Goal: Answer question/provide support: Share knowledge or assist other users

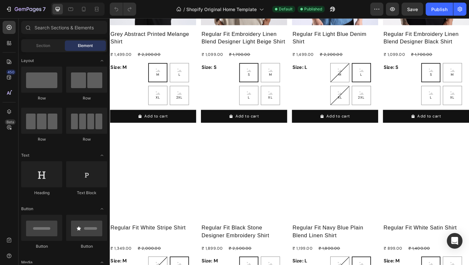
scroll to position [182, 0]
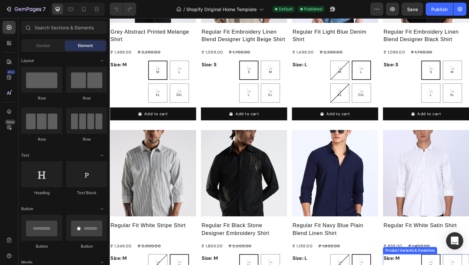
click at [451, 240] on icon "Open Intercom Messenger" at bounding box center [455, 240] width 8 height 8
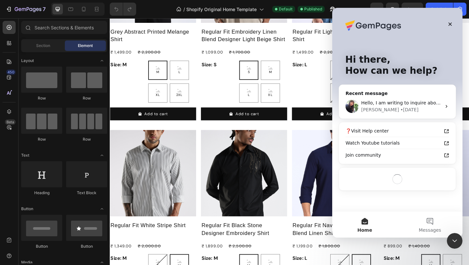
scroll to position [0, 0]
click at [433, 107] on div "Tina • 1d ago" at bounding box center [401, 109] width 80 height 7
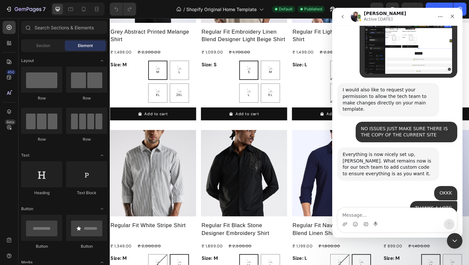
scroll to position [4551, 0]
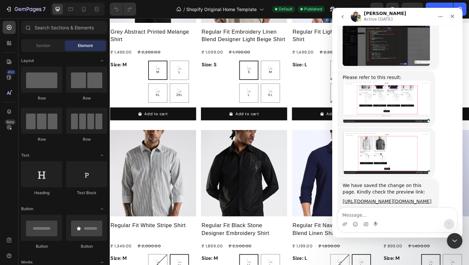
click at [395, 216] on textarea "Message…" at bounding box center [397, 213] width 119 height 11
type textarea "hi"
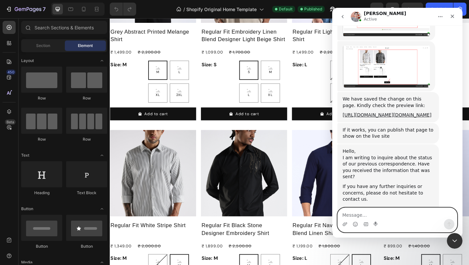
scroll to position [4639, 0]
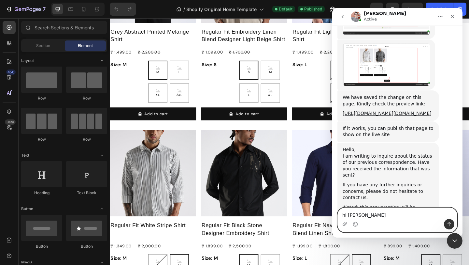
type textarea "hi harry"
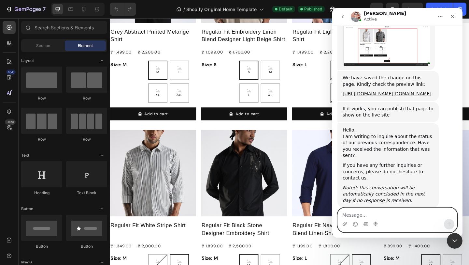
scroll to position [4678, 0]
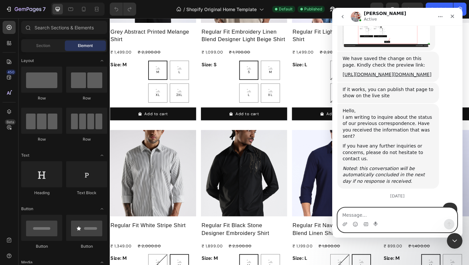
paste textarea "in my previous conversation with your team, we had created a section where a “L…"
type textarea "in my previous conversation with your team, we had created a section where a “L…"
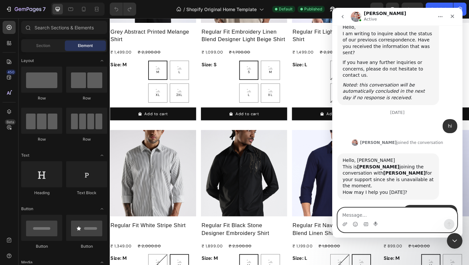
scroll to position [4806, 0]
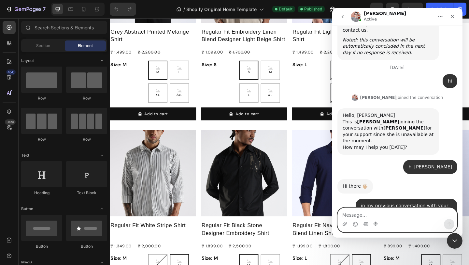
click at [403, 211] on textarea "Message…" at bounding box center [397, 213] width 119 height 11
type textarea "okk"
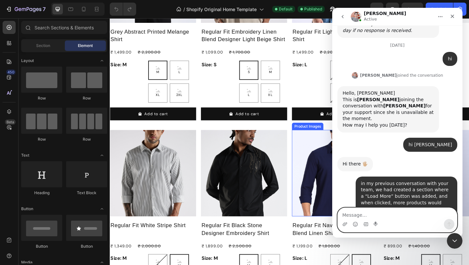
scroll to position [4862, 0]
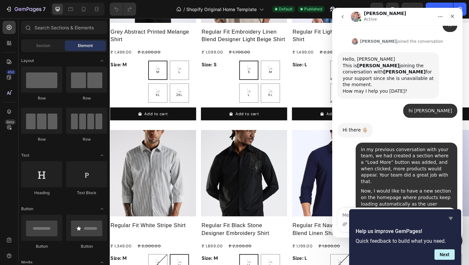
click at [453, 216] on icon "Hide survey" at bounding box center [451, 218] width 8 height 8
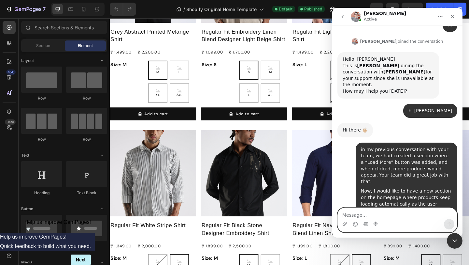
click at [384, 217] on textarea "Message…" at bounding box center [397, 213] width 119 height 11
type textarea "HI ARE YOU THERE"
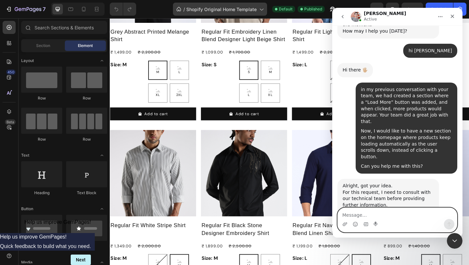
scroll to position [4922, 0]
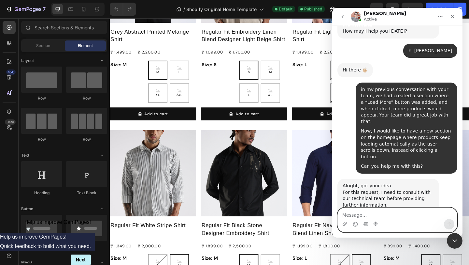
click at [409, 211] on textarea "Message…" at bounding box center [397, 213] width 119 height 11
type textarea "OK"
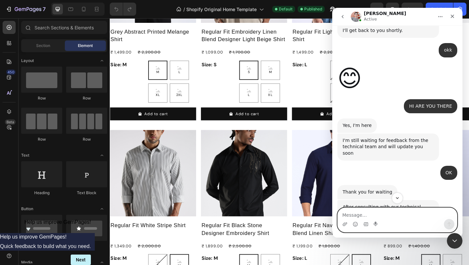
scroll to position [5102, 0]
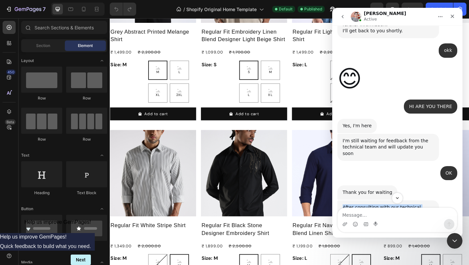
drag, startPoint x: 400, startPoint y: 91, endPoint x: 340, endPoint y: 59, distance: 68.7
copy div "After consulting with our technical team, I am afraid that this request cannot …"
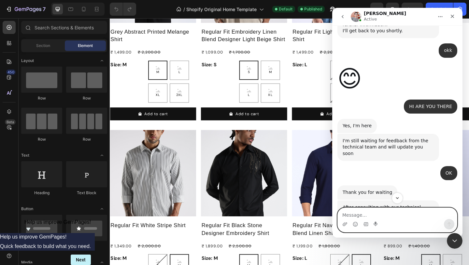
click at [377, 211] on textarea "Message…" at bounding box center [397, 213] width 119 height 11
type textarea "OKK COOL NO ISSUES"
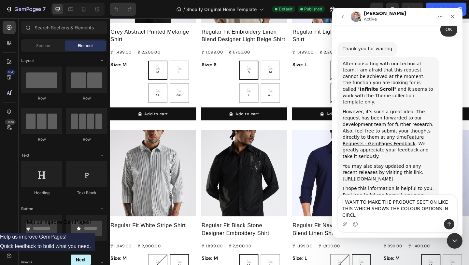
scroll to position [5252, 0]
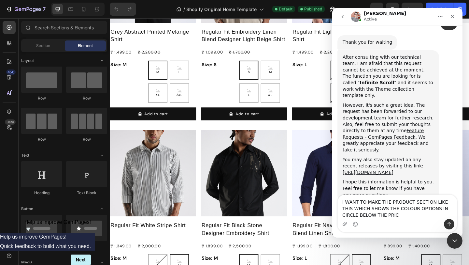
type textarea "I WANT TO MAKE THE PRODUCT SECTION LIKE THIS WHICH SHOWS THE COLOUR OPTIONS IN …"
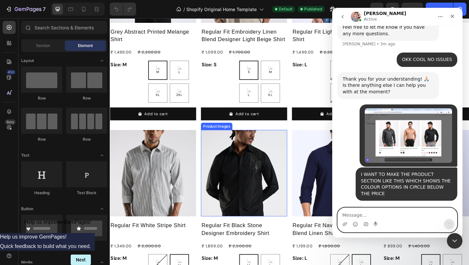
scroll to position [5414, 0]
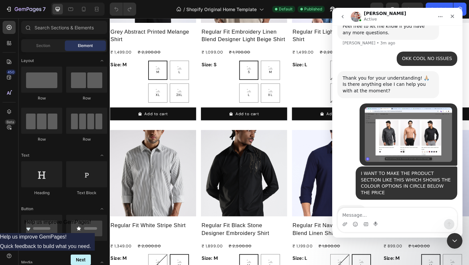
click at [386, 236] on img "Harry says…" at bounding box center [386, 262] width 87 height 53
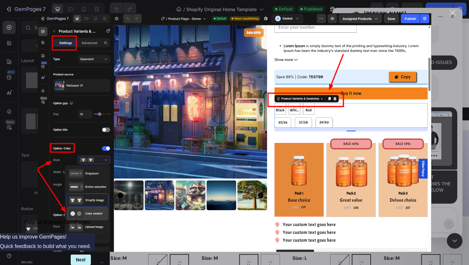
scroll to position [5410, 0]
click at [452, 12] on div "Close" at bounding box center [453, 13] width 6 height 6
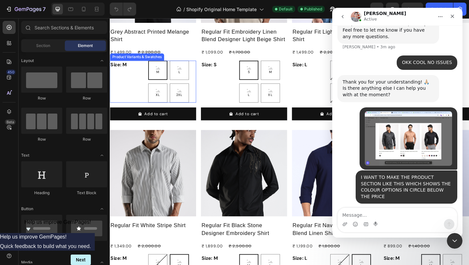
click at [200, 98] on div "M M M L L L XL XL XL 2XL 2XL 2XL" at bounding box center [178, 87] width 52 height 46
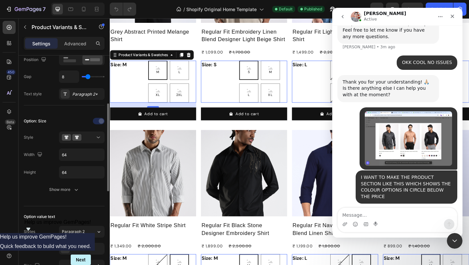
scroll to position [124, 0]
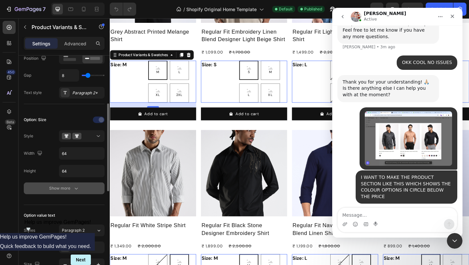
click at [74, 190] on icon "button" at bounding box center [76, 188] width 7 height 7
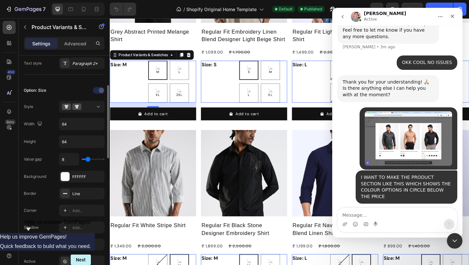
scroll to position [154, 0]
click at [405, 240] on img "Harry says…" at bounding box center [386, 266] width 87 height 53
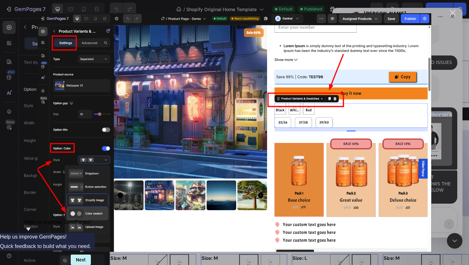
click at [456, 10] on div "Close" at bounding box center [453, 13] width 6 height 6
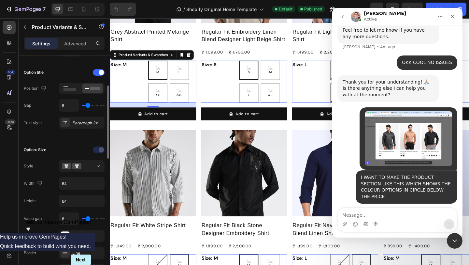
scroll to position [94, 0]
click at [94, 168] on div at bounding box center [82, 165] width 40 height 7
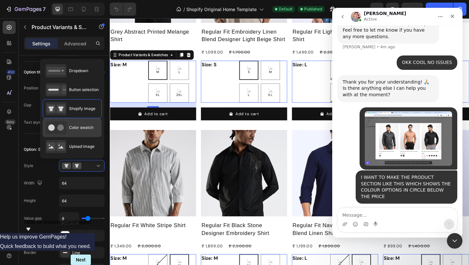
click at [93, 124] on span "Color swatch" at bounding box center [81, 127] width 24 height 6
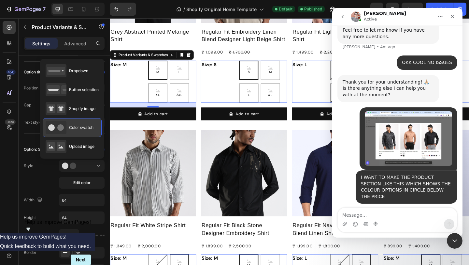
type input "45"
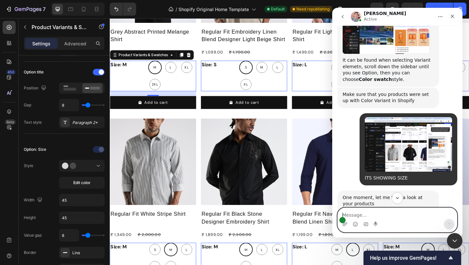
scroll to position [5647, 0]
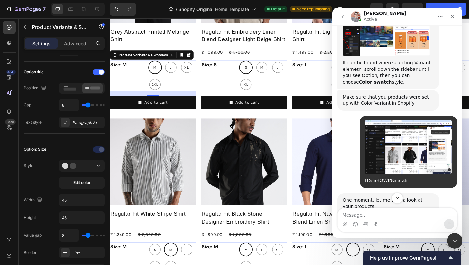
drag, startPoint x: 373, startPoint y: 116, endPoint x: 407, endPoint y: 129, distance: 36.2
click at [405, 231] on img "Harry says…" at bounding box center [386, 249] width 87 height 37
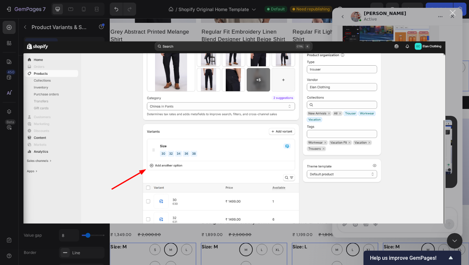
click at [454, 15] on div "Close" at bounding box center [453, 13] width 6 height 6
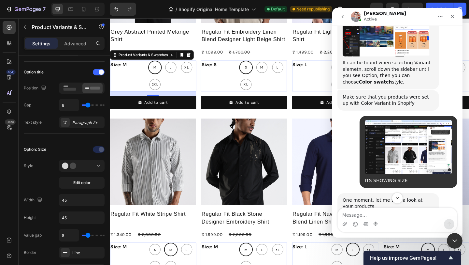
click at [397, 231] on img "Harry says…" at bounding box center [386, 249] width 87 height 37
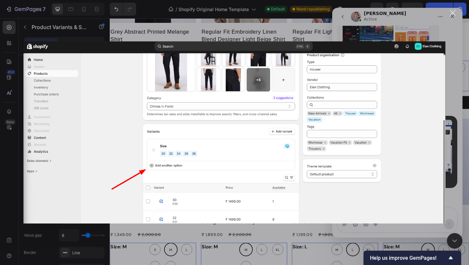
click at [452, 10] on div "Close" at bounding box center [453, 13] width 6 height 6
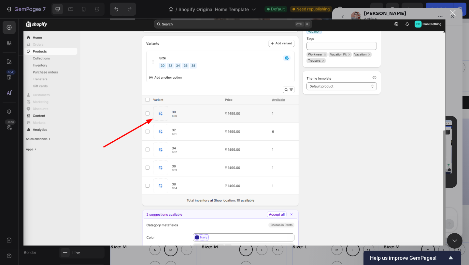
click at [451, 12] on div "Close" at bounding box center [453, 13] width 6 height 6
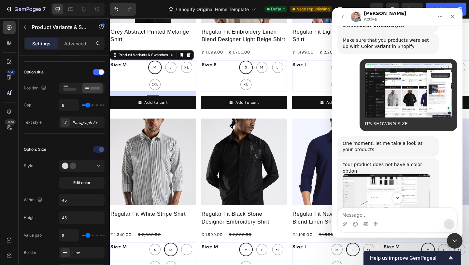
scroll to position [5735, 0]
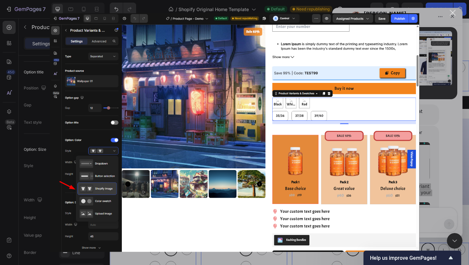
click at [453, 12] on div "Close" at bounding box center [453, 13] width 6 height 6
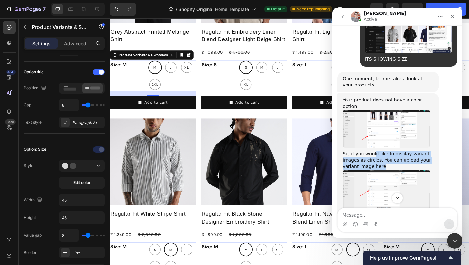
scroll to position [5799, 0]
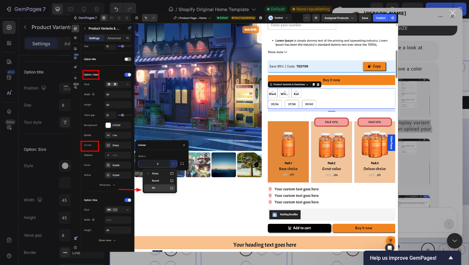
scroll to position [5846, 0]
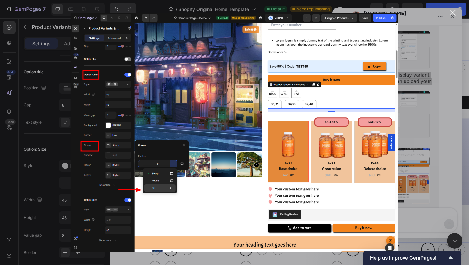
click at [453, 10] on div "Close" at bounding box center [453, 13] width 6 height 6
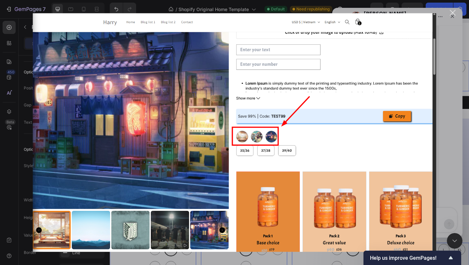
click at [455, 11] on div "Close" at bounding box center [453, 13] width 6 height 6
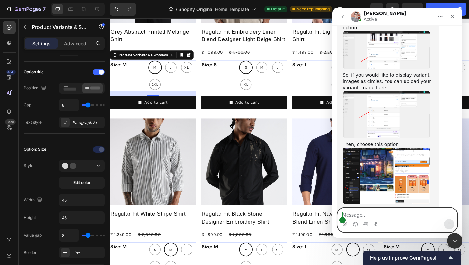
click at [369, 216] on textarea "Message…" at bounding box center [397, 213] width 119 height 11
type textarea "CAN YOU STAY IN THE CHART WHILE I DO IT"
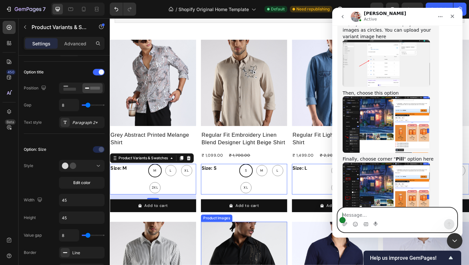
scroll to position [67, 0]
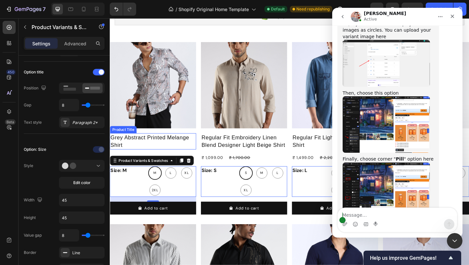
click at [150, 151] on h2 "Grey Abstract Printed Melange Shirt" at bounding box center [157, 152] width 94 height 18
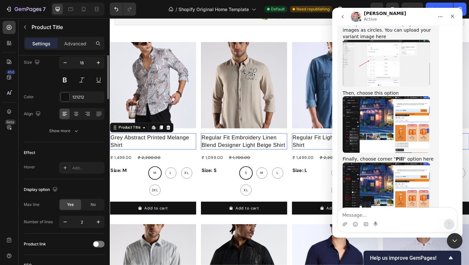
scroll to position [0, 0]
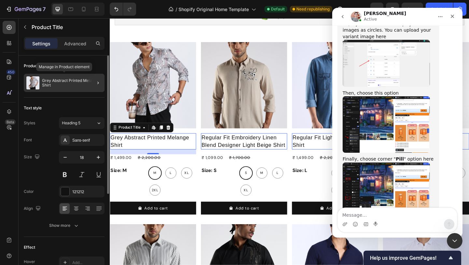
click at [68, 84] on p "Grey Abstract Printed Melange Shirt" at bounding box center [72, 82] width 60 height 9
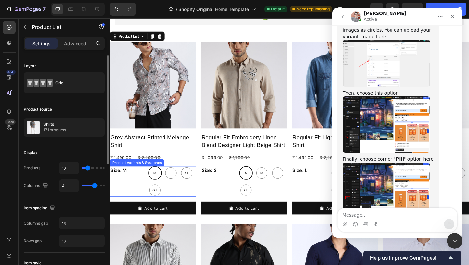
click at [178, 190] on div "L" at bounding box center [176, 186] width 12 height 12
click at [169, 179] on input "L L L" at bounding box center [168, 179] width 0 height 0
radio input "true"
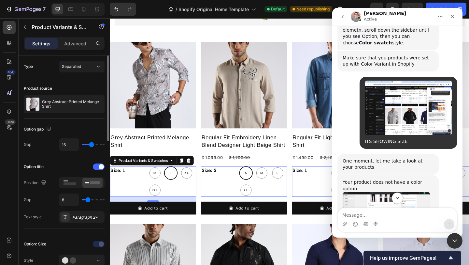
scroll to position [5705, 0]
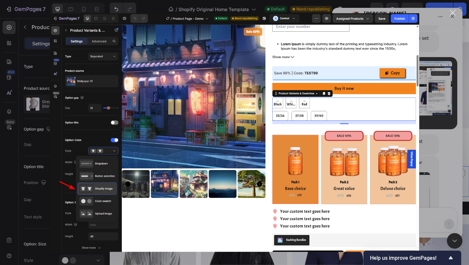
click at [452, 15] on div "Close" at bounding box center [453, 13] width 6 height 6
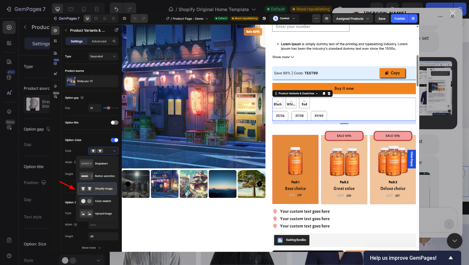
click at [452, 12] on div "Close" at bounding box center [453, 13] width 6 height 6
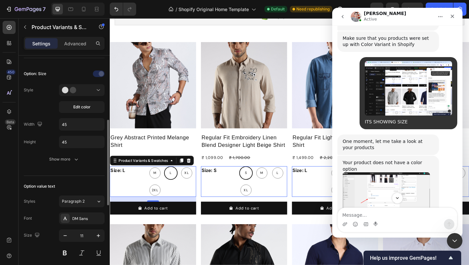
scroll to position [173, 0]
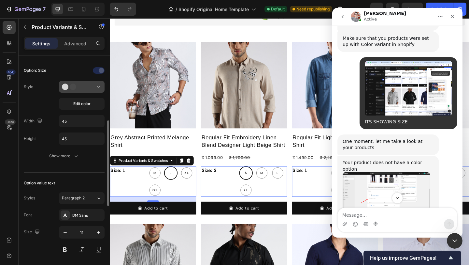
click at [87, 86] on div at bounding box center [82, 86] width 40 height 7
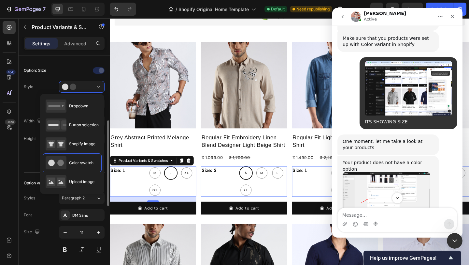
click at [33, 138] on div "Height" at bounding box center [30, 139] width 12 height 6
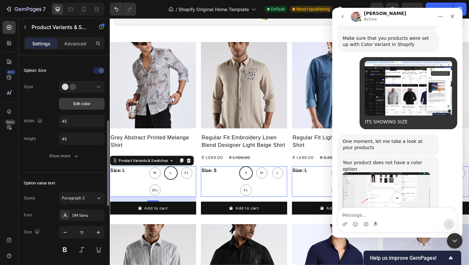
click at [91, 104] on button "Edit color" at bounding box center [82, 104] width 46 height 12
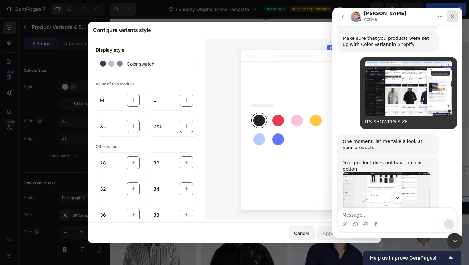
click at [451, 15] on icon "Close" at bounding box center [453, 17] width 4 height 4
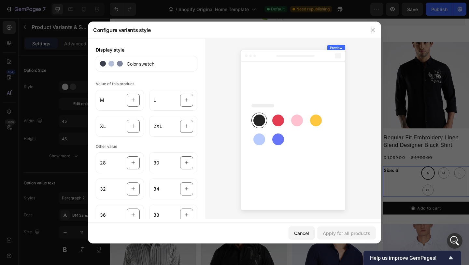
scroll to position [0, 0]
click at [375, 31] on icon "button" at bounding box center [372, 29] width 5 height 5
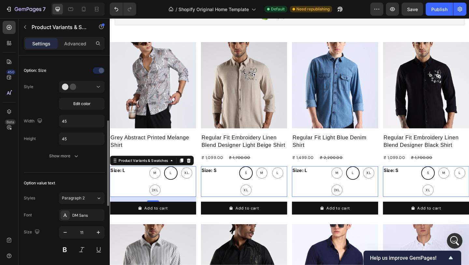
scroll to position [5894, 0]
click at [432, 255] on span "Help us improve GemPages!" at bounding box center [408, 257] width 77 height 6
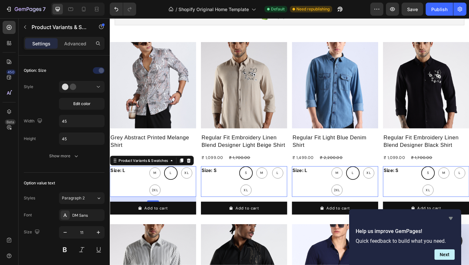
click at [450, 217] on icon "Hide survey" at bounding box center [451, 218] width 4 height 3
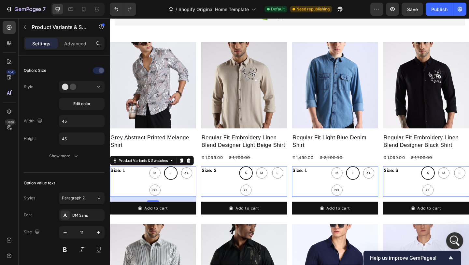
click at [452, 237] on icon "Open Intercom Messenger" at bounding box center [454, 239] width 11 height 11
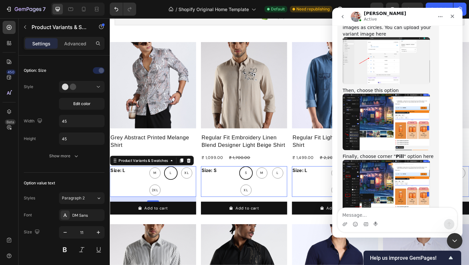
click at [371, 214] on textarea "Message…" at bounding box center [397, 213] width 119 height 11
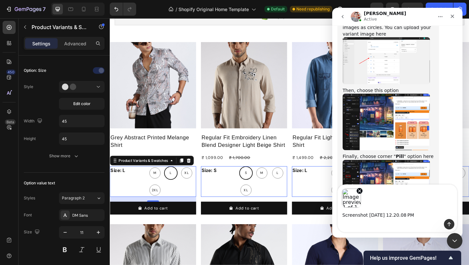
scroll to position [5917, 0]
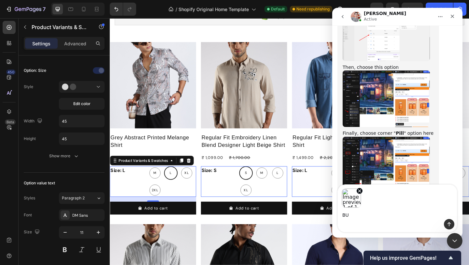
type textarea "B"
type textarea "MINE IS SHOWING SIZE"
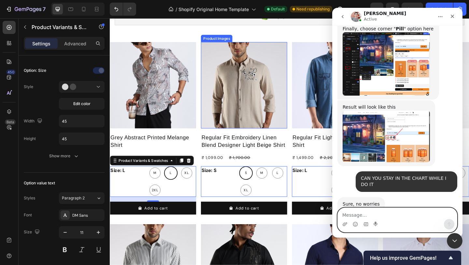
scroll to position [6022, 0]
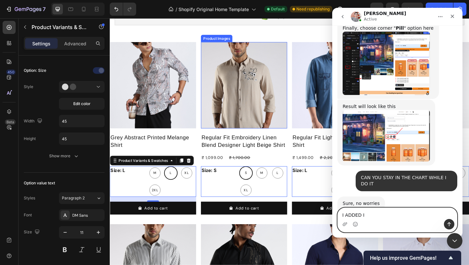
type textarea "I ADDED IT"
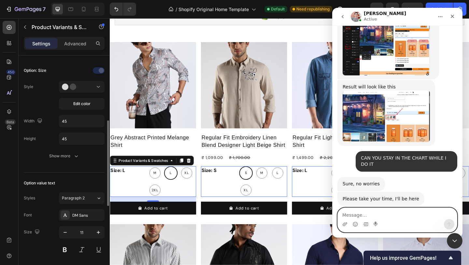
scroll to position [6037, 0]
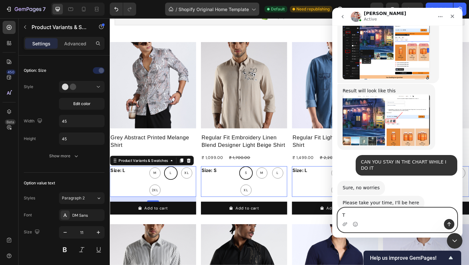
type textarea "T"
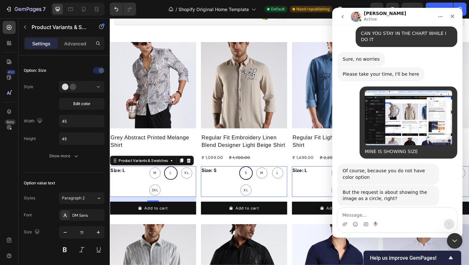
scroll to position [6166, 0]
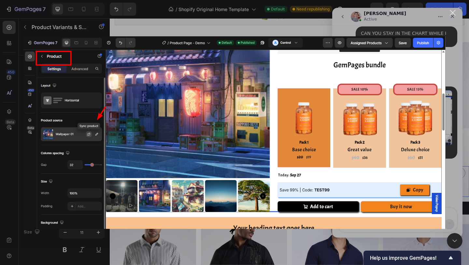
click at [451, 11] on div "Close" at bounding box center [453, 13] width 6 height 6
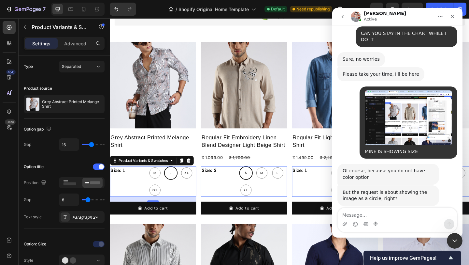
click at [40, 42] on p "Settings" at bounding box center [41, 43] width 18 height 7
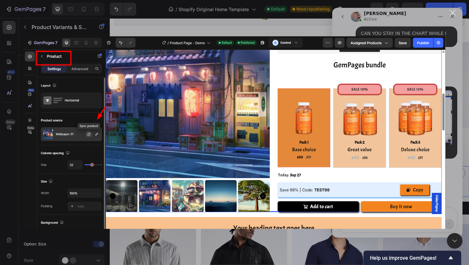
click at [451, 13] on div "Close" at bounding box center [453, 13] width 6 height 6
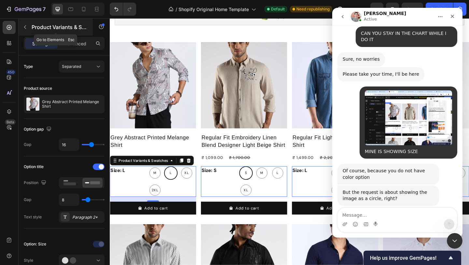
click at [30, 27] on button "button" at bounding box center [25, 27] width 10 height 10
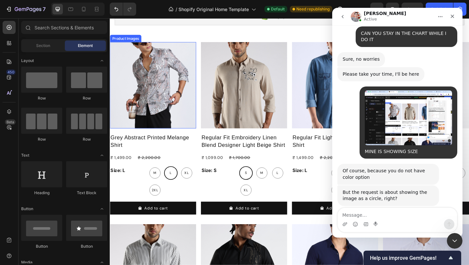
click at [134, 80] on img at bounding box center [157, 91] width 94 height 94
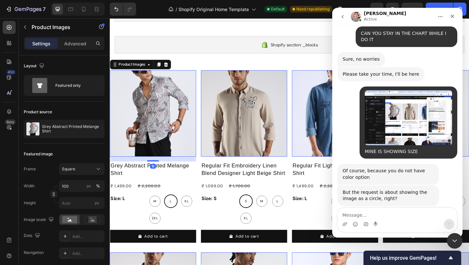
scroll to position [32, 0]
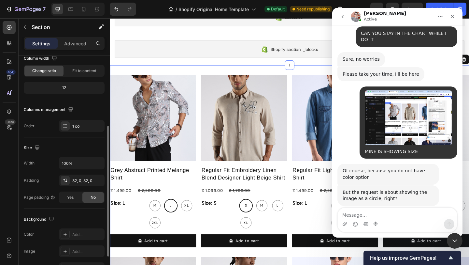
scroll to position [0, 0]
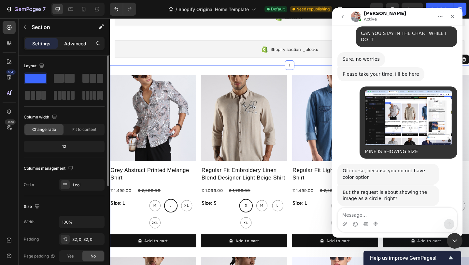
click at [77, 42] on p "Advanced" at bounding box center [75, 43] width 22 height 7
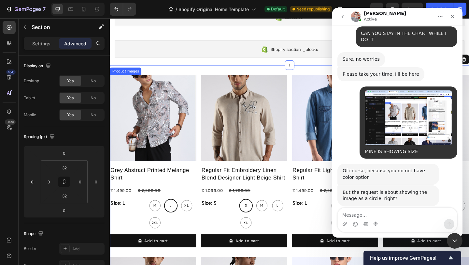
click at [162, 94] on img at bounding box center [157, 127] width 94 height 94
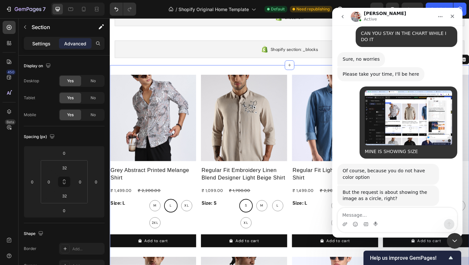
click at [41, 42] on p "Settings" at bounding box center [41, 43] width 18 height 7
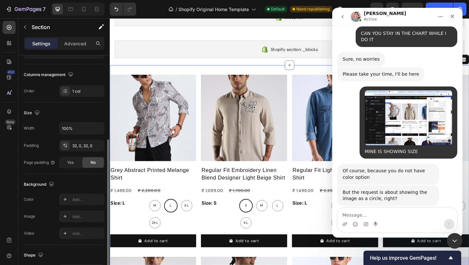
scroll to position [170, 0]
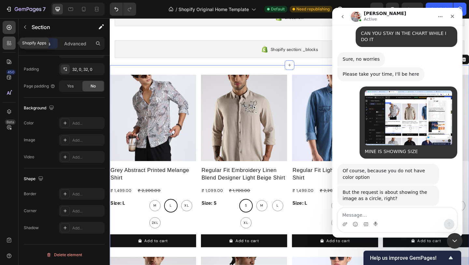
click at [7, 43] on icon at bounding box center [9, 43] width 7 height 7
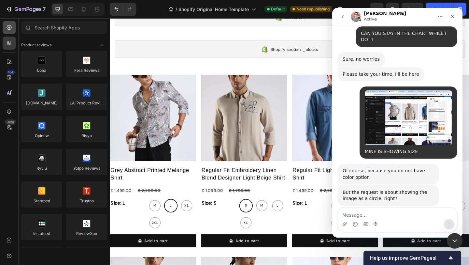
click at [8, 28] on icon at bounding box center [9, 27] width 7 height 7
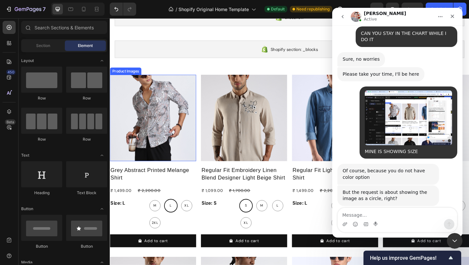
click at [163, 50] on div "Shopify section: _blocks" at bounding box center [305, 51] width 381 height 19
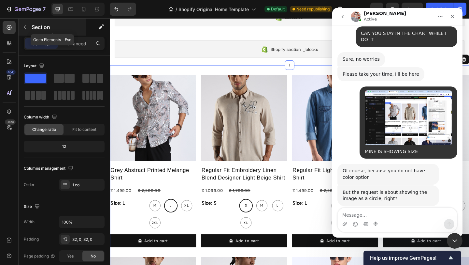
click at [26, 27] on icon "button" at bounding box center [24, 26] width 5 height 5
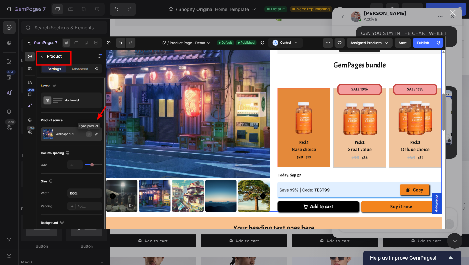
scroll to position [0, 0]
click at [453, 10] on div "Close" at bounding box center [453, 13] width 6 height 6
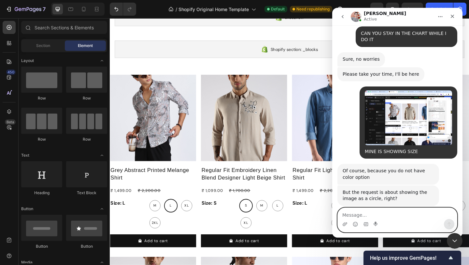
click at [358, 215] on textarea "Message…" at bounding box center [397, 213] width 119 height 11
type textarea "I CANT SE THIS"
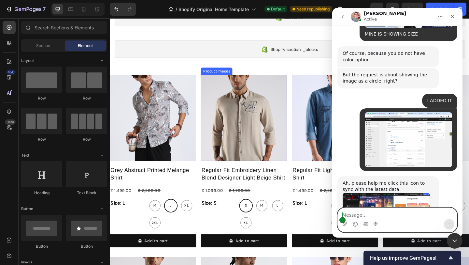
scroll to position [6290, 0]
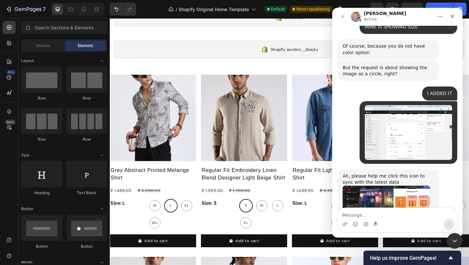
drag, startPoint x: 387, startPoint y: 182, endPoint x: 409, endPoint y: 186, distance: 22.1
click at [349, 211] on textarea "Message…" at bounding box center [397, 213] width 119 height 11
paste textarea "https://elanclothing.in/products/grey-abstract-printed-melange-shirt?variant=47…"
type textarea "https://elanclothing.in/products/grey-abstract-printed-melange-shirt?variant=47…"
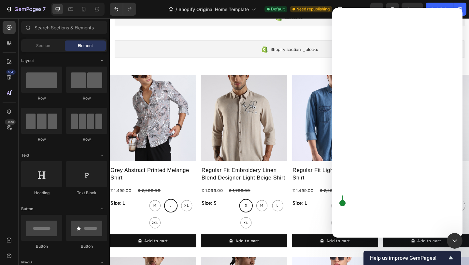
scroll to position [0, 0]
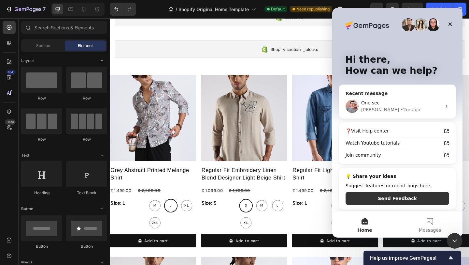
click at [400, 106] on div "• 2m ago" at bounding box center [410, 109] width 20 height 7
click at [414, 111] on div "Harry • 2m ago" at bounding box center [401, 109] width 80 height 7
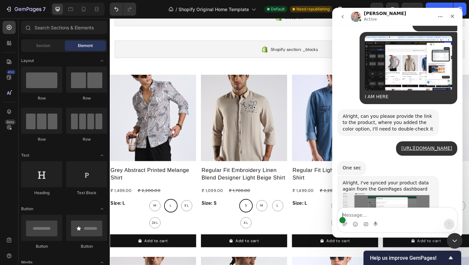
scroll to position [6532, 0]
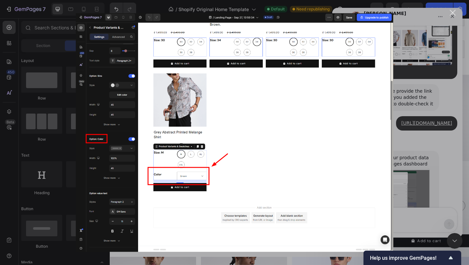
click at [455, 13] on div "Close" at bounding box center [453, 13] width 6 height 6
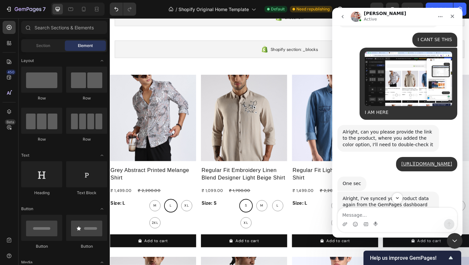
scroll to position [6491, 0]
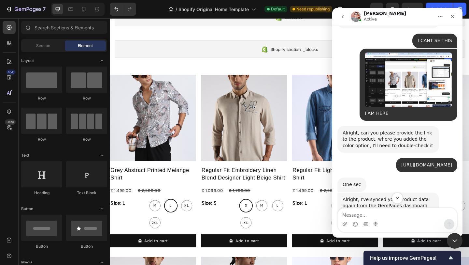
click at [403, 209] on img "Harry says…" at bounding box center [386, 240] width 87 height 63
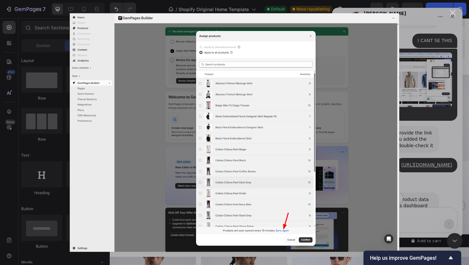
scroll to position [0, 0]
click at [452, 13] on div "Close" at bounding box center [453, 13] width 6 height 6
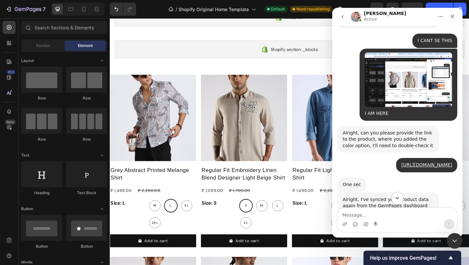
click at [398, 195] on button "Scroll to bottom" at bounding box center [397, 198] width 12 height 12
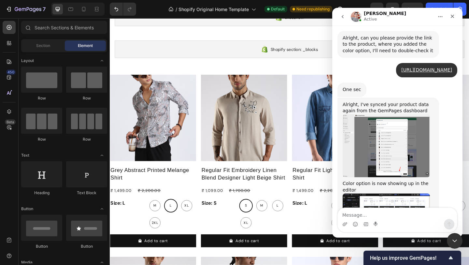
scroll to position [6587, 0]
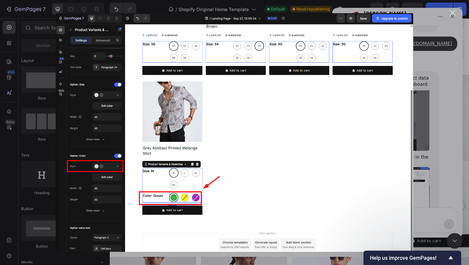
scroll to position [0, 0]
click at [449, 13] on div "Intercom messenger" at bounding box center [234, 132] width 469 height 265
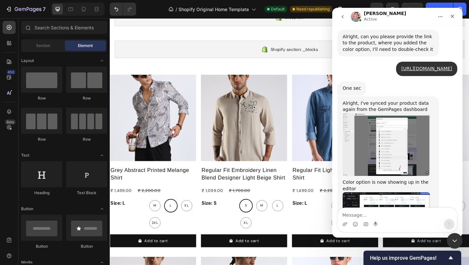
scroll to position [6612, 0]
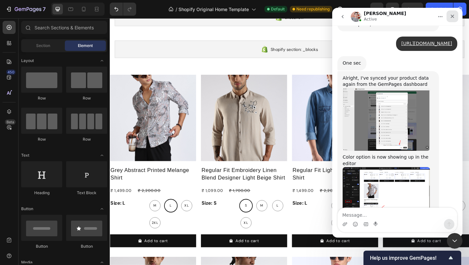
click at [454, 17] on icon "Close" at bounding box center [452, 16] width 5 height 5
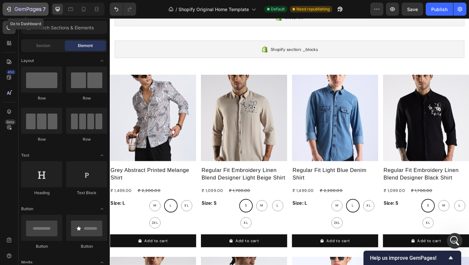
click at [10, 10] on icon "button" at bounding box center [9, 9] width 3 height 5
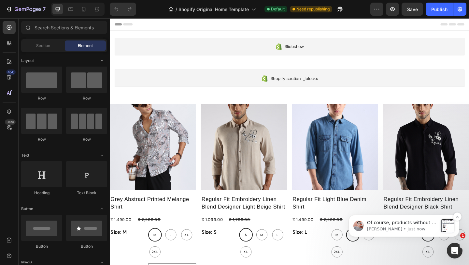
click at [430, 220] on span "Of course, products without a Color option will not show it." at bounding box center [401, 226] width 69 height 12
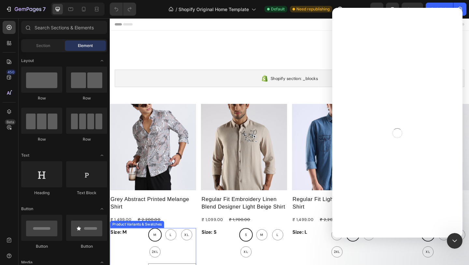
click at [189, 246] on div "M M M L L L XL XL XL 2XL 2XL 2XL" at bounding box center [178, 262] width 52 height 33
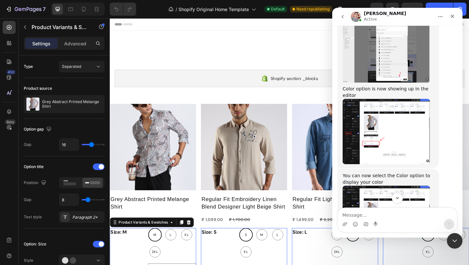
scroll to position [6679, 0]
type textarea "YEAH I CAN SEE"
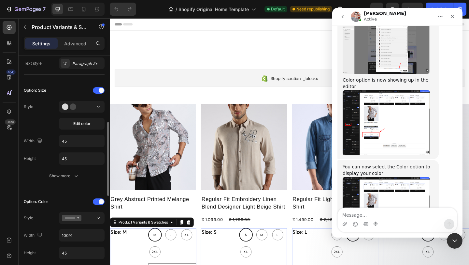
scroll to position [189, 0]
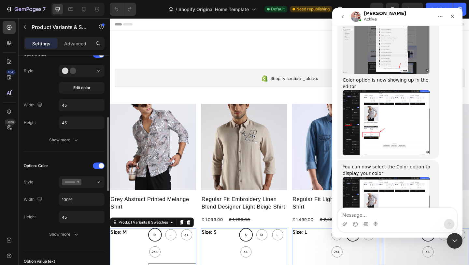
click at [143, 246] on div "Size: M" at bounding box center [129, 262] width 39 height 33
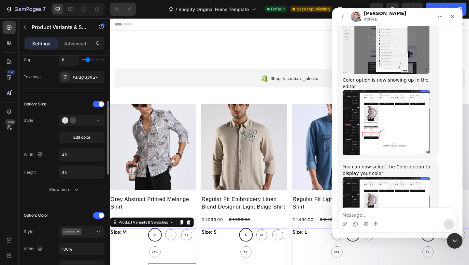
scroll to position [133, 0]
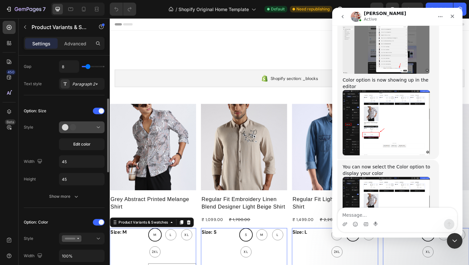
click at [95, 128] on icon at bounding box center [98, 127] width 7 height 7
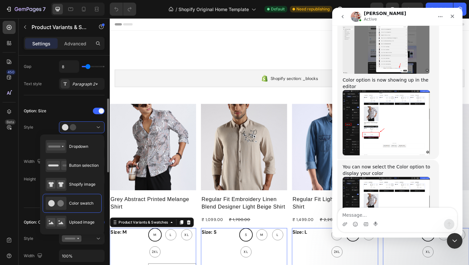
click at [75, 111] on div at bounding box center [82, 110] width 46 height 5
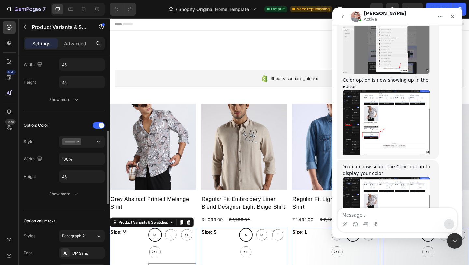
scroll to position [253, 0]
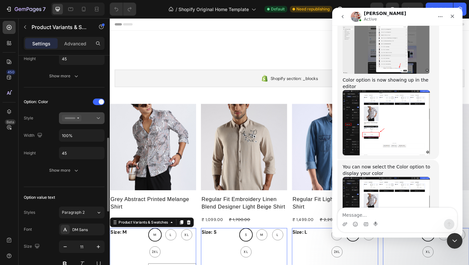
click at [88, 115] on div at bounding box center [82, 118] width 40 height 7
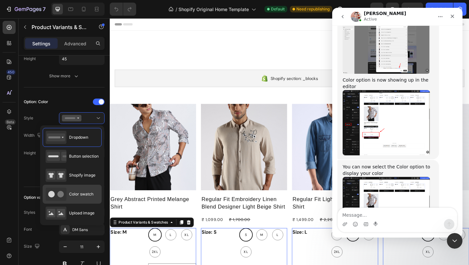
click at [71, 190] on div "Color swatch" at bounding box center [70, 193] width 48 height 13
type input "45"
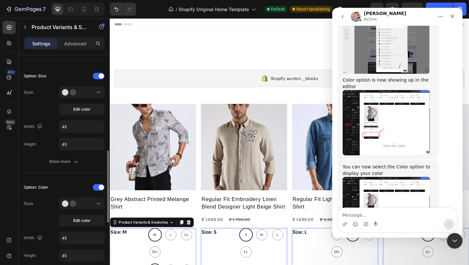
scroll to position [116, 0]
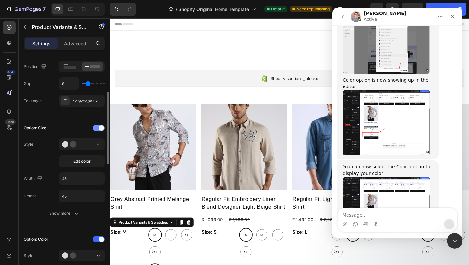
click at [100, 127] on span at bounding box center [101, 127] width 5 height 5
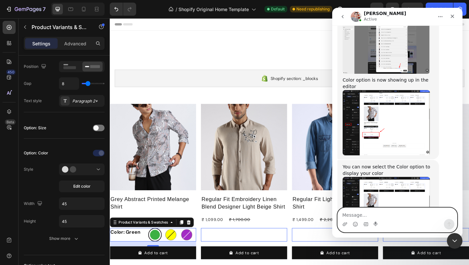
click at [392, 209] on textarea "Message…" at bounding box center [397, 213] width 119 height 11
type textarea "OKK DONE"
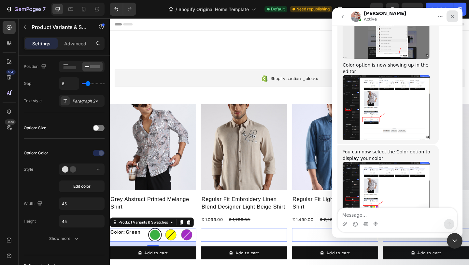
click at [453, 13] on div "Close" at bounding box center [453, 16] width 12 height 12
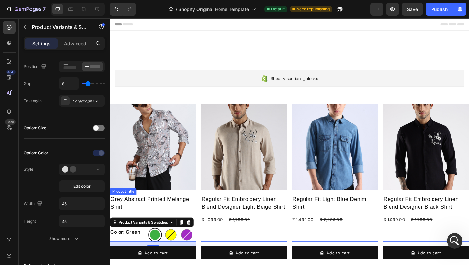
scroll to position [6656, 0]
click at [203, 210] on h2 "Grey Abstract Printed Melange Shirt" at bounding box center [157, 219] width 94 height 18
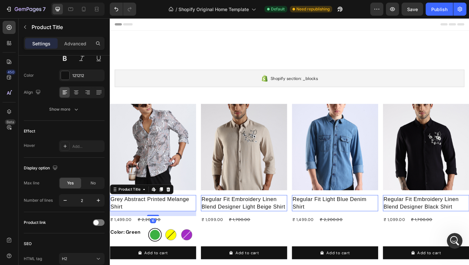
scroll to position [0, 0]
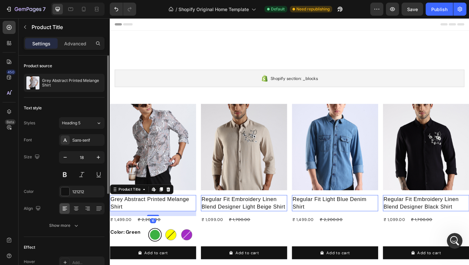
click at [245, 111] on img at bounding box center [256, 158] width 94 height 94
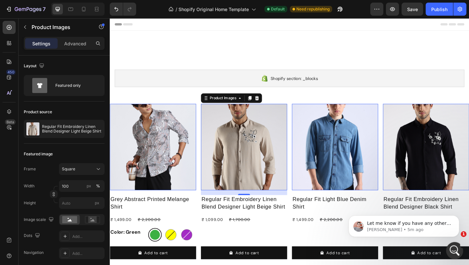
click at [449, 253] on div "Open Intercom Messenger" at bounding box center [454, 250] width 22 height 22
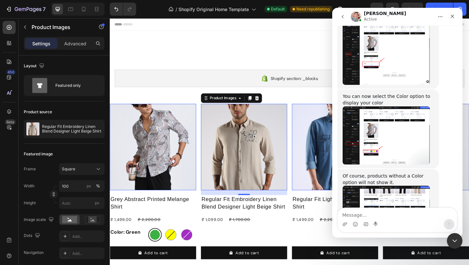
scroll to position [6761, 0]
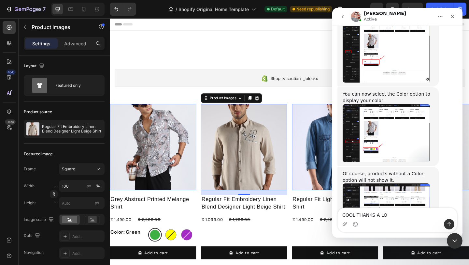
type textarea "COOL THANKS A LOT"
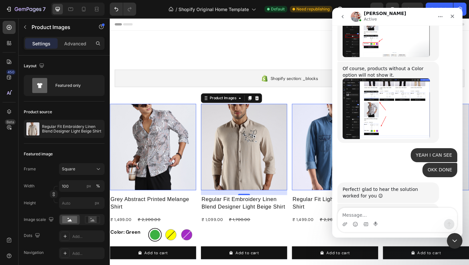
scroll to position [6870, 0]
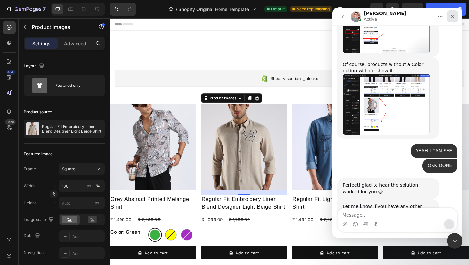
click at [456, 13] on div "Close" at bounding box center [453, 16] width 12 height 12
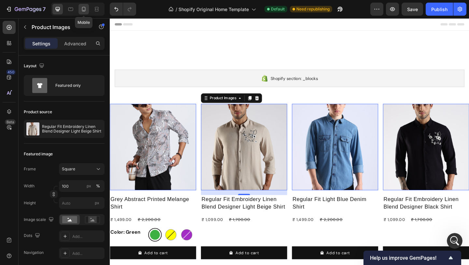
click at [83, 9] on icon at bounding box center [83, 9] width 7 height 7
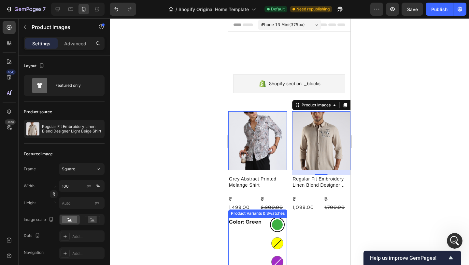
click at [256, 217] on div "Color: Green" at bounding box center [247, 243] width 39 height 52
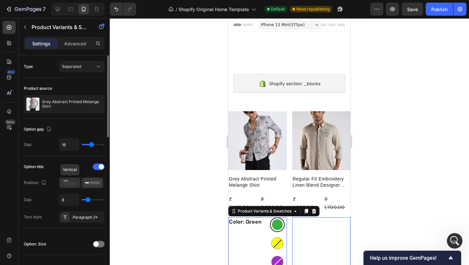
click at [68, 184] on rect at bounding box center [70, 183] width 13 height 3
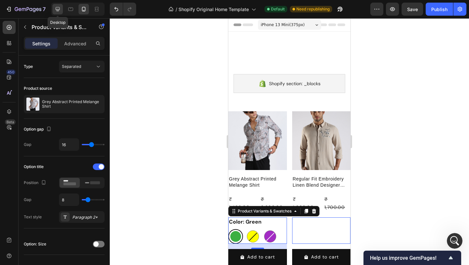
click at [56, 9] on icon at bounding box center [58, 9] width 4 height 4
type input "11"
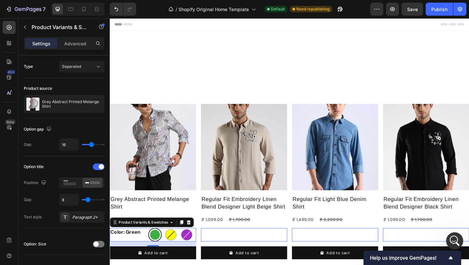
click at [450, 238] on div "Open Intercom Messenger" at bounding box center [454, 240] width 22 height 22
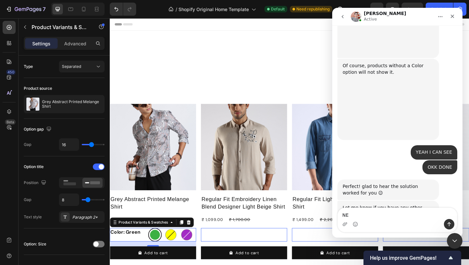
scroll to position [6881, 0]
type textarea "NEED A QUICK HELP"
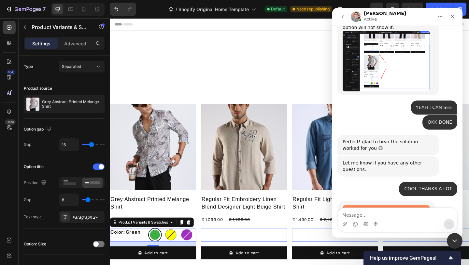
scroll to position [6934, 0]
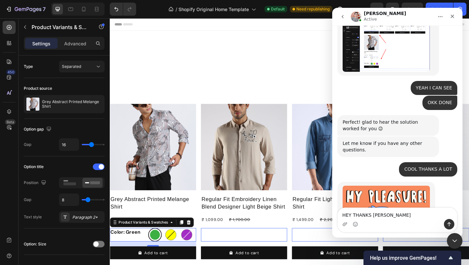
type textarea "HEY THANKS ALOT"
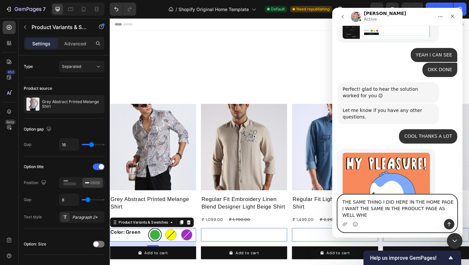
scroll to position [6973, 0]
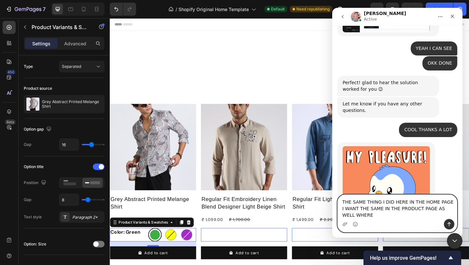
type textarea "THE SAME THING I DID HERE IN THE HOME PAGE I WANT THE SAME IN THE PRODUCT PAGE …"
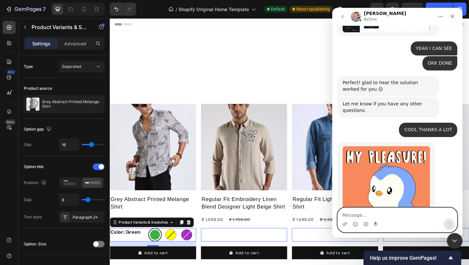
scroll to position [6960, 0]
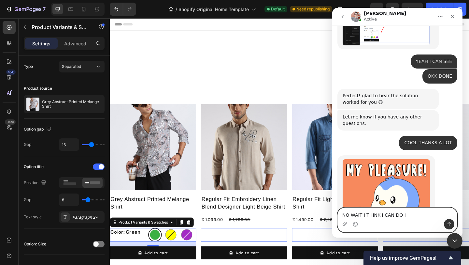
type textarea "NO WAIT I THINK I CAN DO IT"
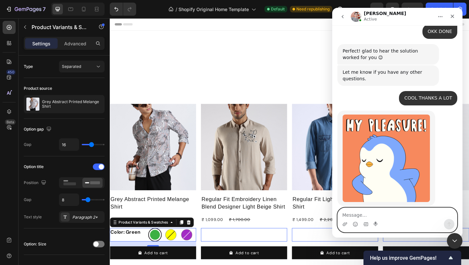
scroll to position [7012, 0]
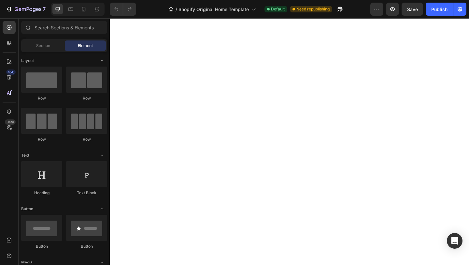
click at [436, 7] on div "Publish" at bounding box center [439, 9] width 16 height 7
